Goal: Find specific page/section: Find specific page/section

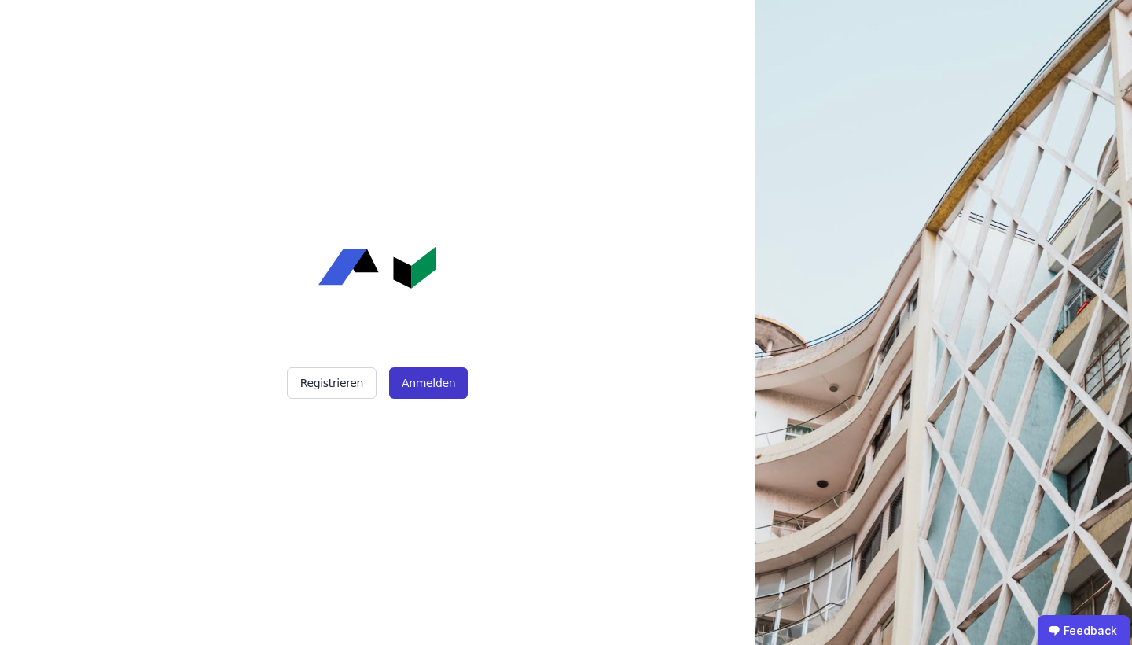
click at [428, 392] on button "Anmelden" at bounding box center [428, 382] width 79 height 31
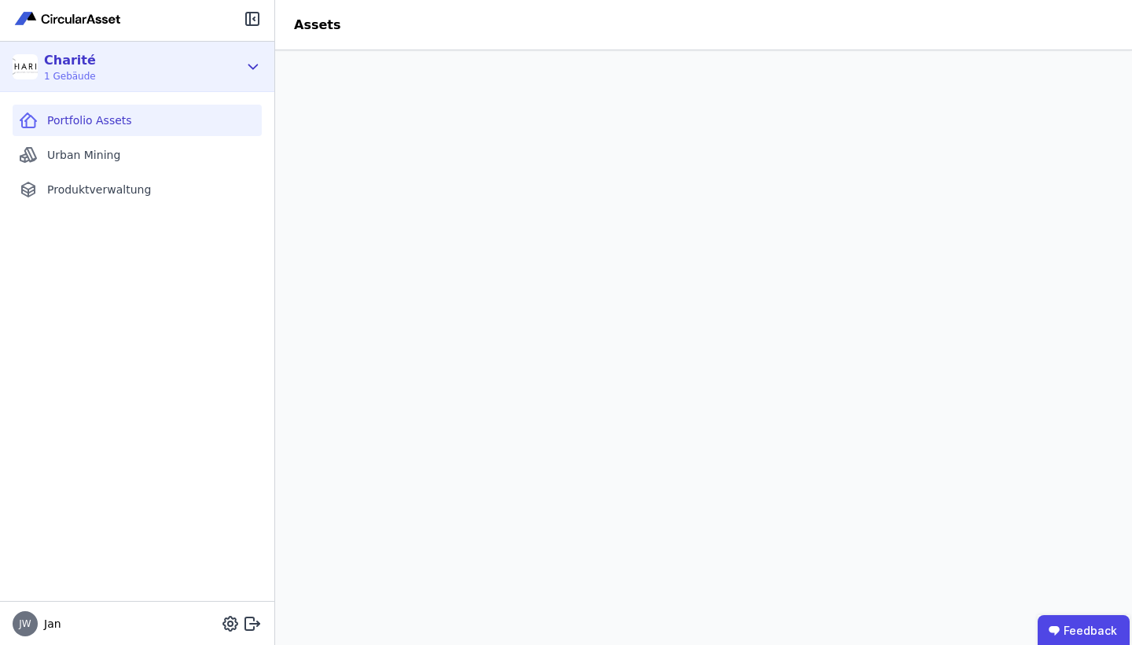
click at [213, 63] on div "Charité 1 Gebäude" at bounding box center [126, 66] width 226 height 31
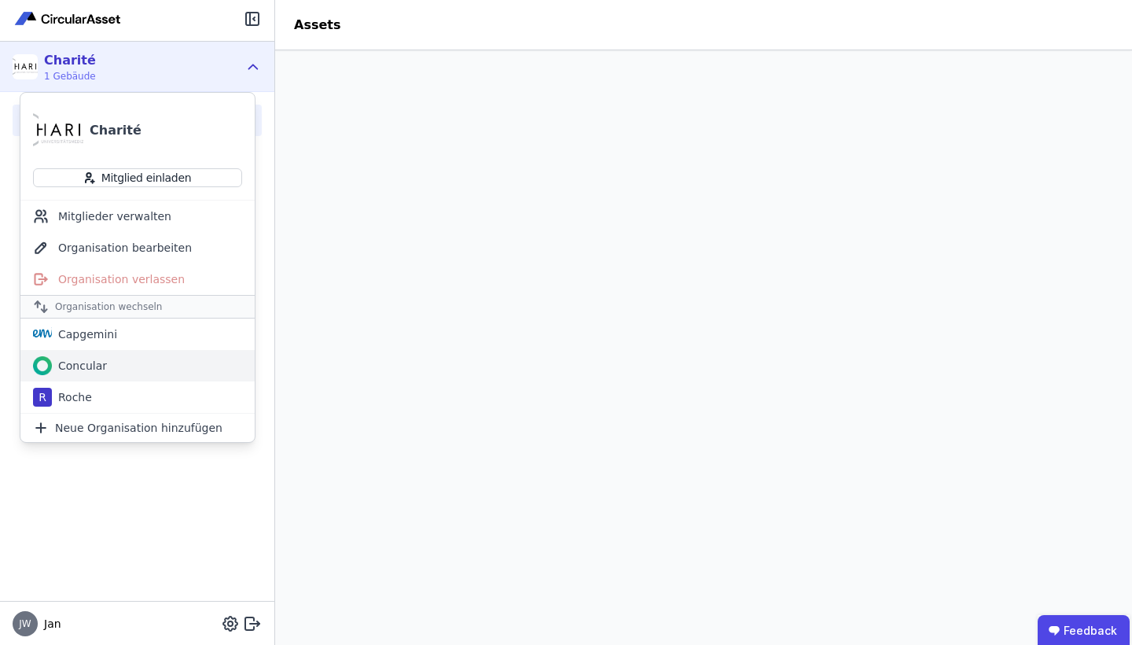
click at [115, 370] on div "Concular" at bounding box center [137, 365] width 234 height 31
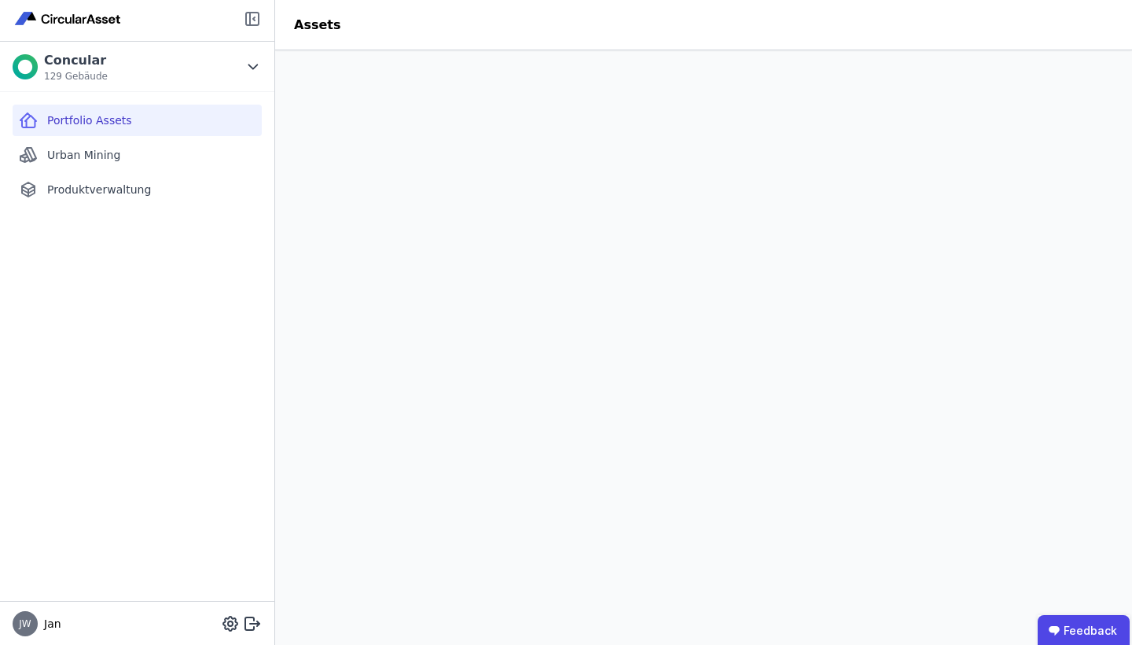
click at [254, 20] on icon at bounding box center [254, 18] width 2 height 3
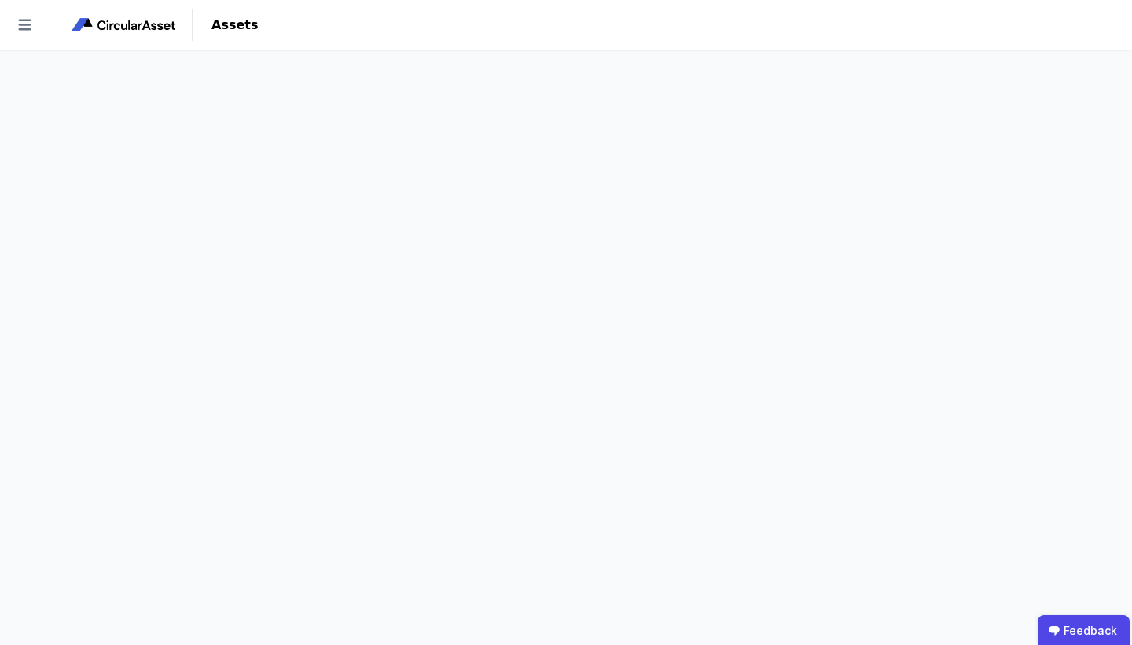
click at [142, 31] on img at bounding box center [124, 25] width 110 height 19
click at [26, 26] on icon at bounding box center [25, 25] width 50 height 50
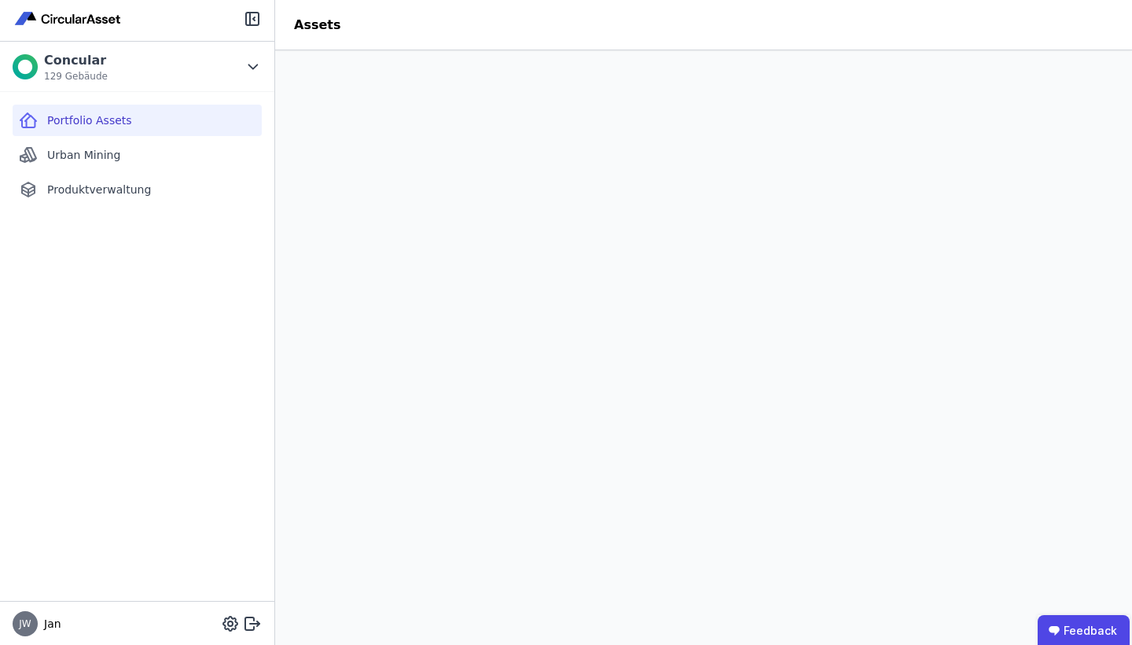
click at [26, 26] on img at bounding box center [69, 18] width 112 height 19
click at [158, 166] on div "Urban Mining" at bounding box center [137, 154] width 249 height 31
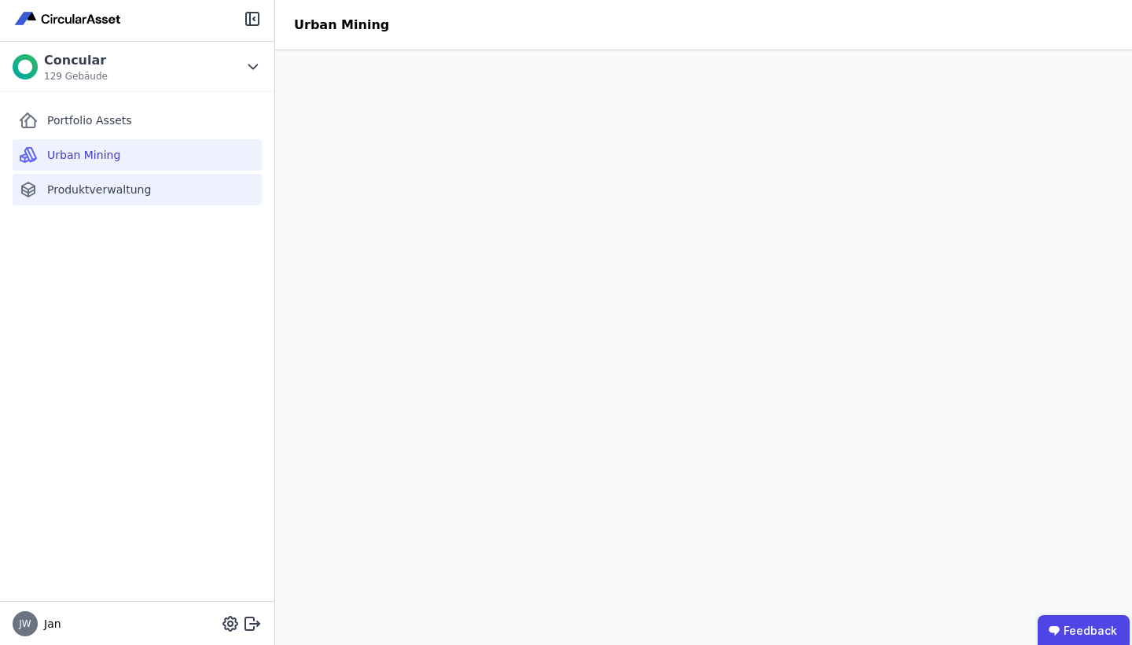
click at [61, 193] on span "Produktverwaltung" at bounding box center [99, 190] width 104 height 16
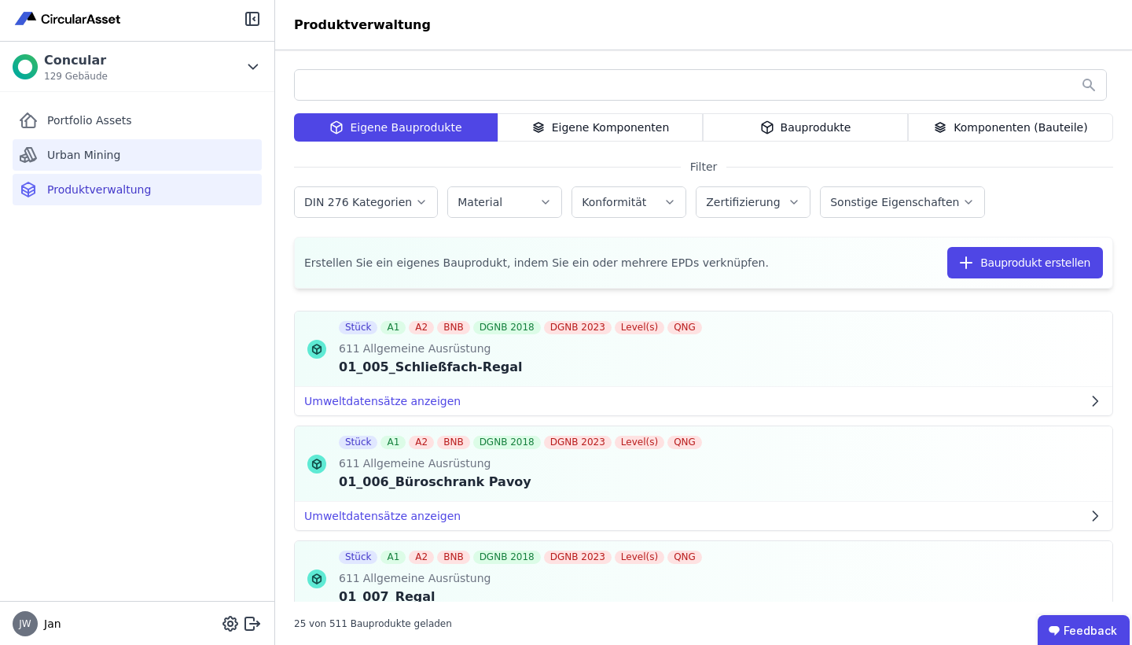
click at [72, 164] on div "Urban Mining" at bounding box center [137, 154] width 249 height 31
